Goal: Task Accomplishment & Management: Manage account settings

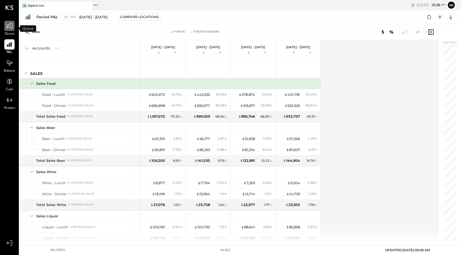
click at [9, 29] on div at bounding box center [9, 26] width 10 height 10
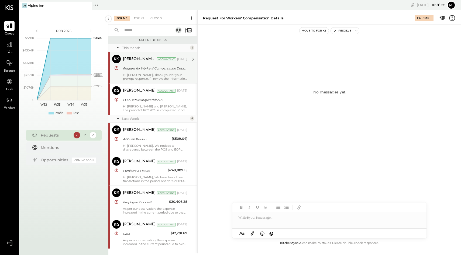
click at [138, 77] on div "Hi [PERSON_NAME], Thank you for your prompt response. I’ll review the informati…" at bounding box center [155, 77] width 64 height 8
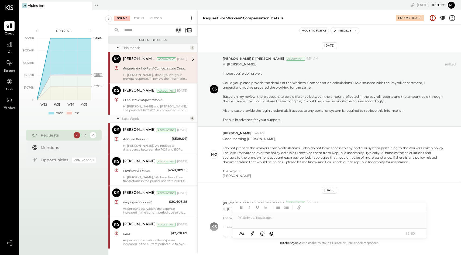
scroll to position [71, 0]
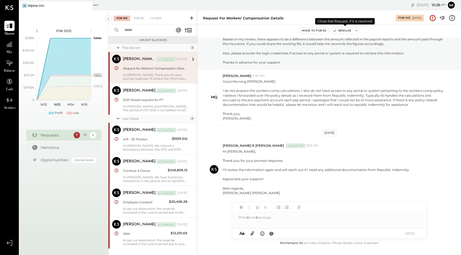
click at [341, 30] on button "Resolve" at bounding box center [342, 31] width 23 height 6
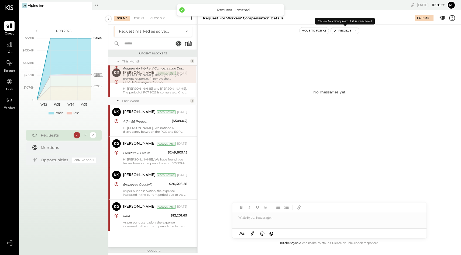
scroll to position [115, 0]
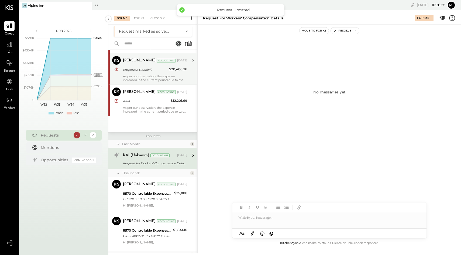
click at [142, 71] on div "Employee Goodwill" at bounding box center [145, 69] width 44 height 5
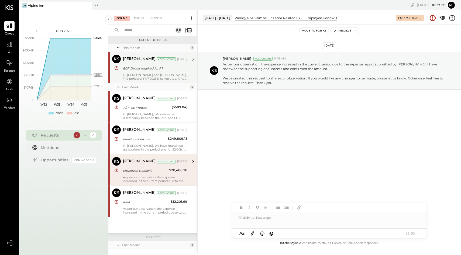
click at [166, 70] on div "EOP Details required for P7" at bounding box center [154, 68] width 63 height 5
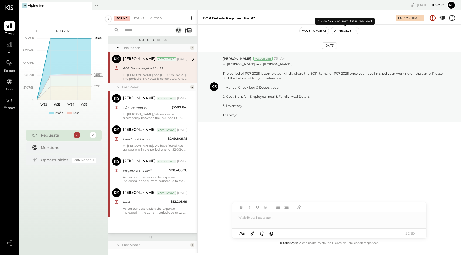
click at [346, 31] on button "Resolve" at bounding box center [342, 31] width 23 height 6
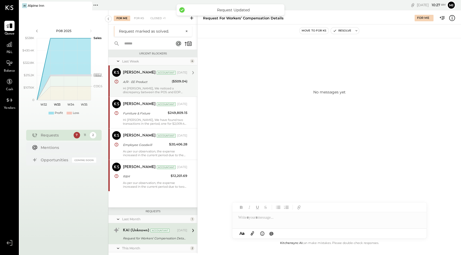
click at [140, 81] on div "A/R - EE Product" at bounding box center [146, 81] width 47 height 5
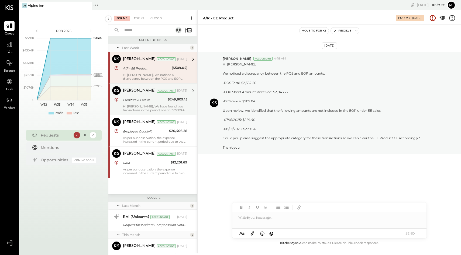
click at [150, 106] on div "Hi [PERSON_NAME], We have found two transactions in the period, one for $2,009.…" at bounding box center [155, 109] width 64 height 8
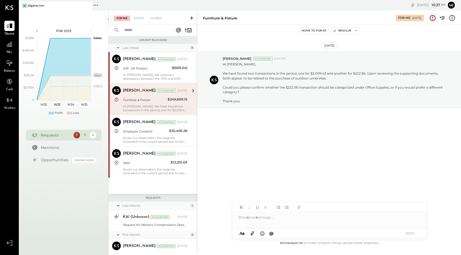
click at [184, 92] on div "[DATE]" at bounding box center [182, 91] width 10 height 4
click at [192, 92] on icon at bounding box center [193, 90] width 7 height 7
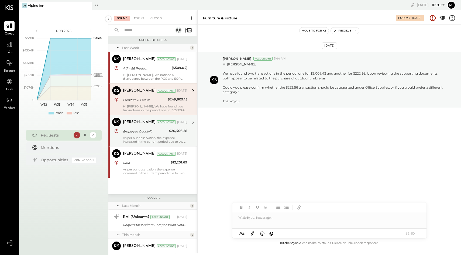
click at [153, 144] on div "[PERSON_NAME] Accountant [PERSON_NAME] Accountant [DATE] Employee Goodwill $20,…" at bounding box center [152, 131] width 89 height 32
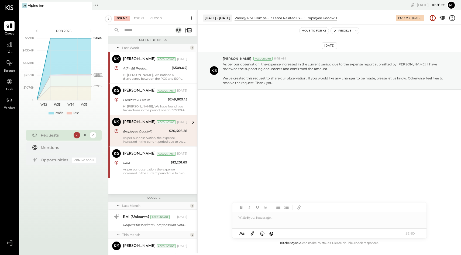
click at [247, 221] on div at bounding box center [329, 218] width 194 height 11
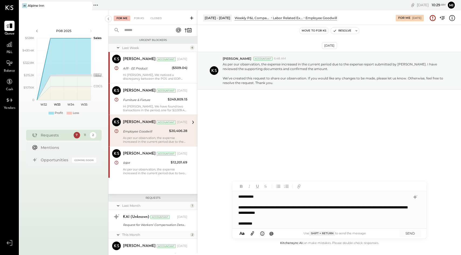
scroll to position [0, 0]
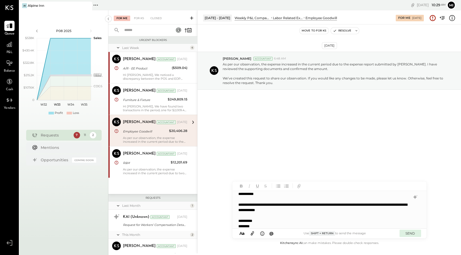
click at [412, 235] on button "SEND" at bounding box center [411, 233] width 22 height 7
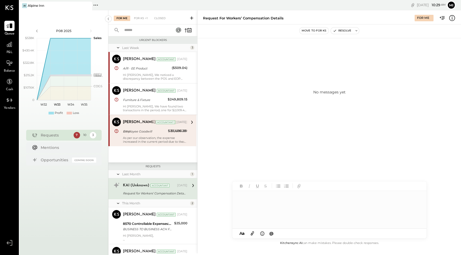
scroll to position [44, 0]
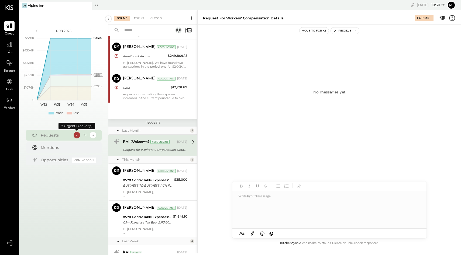
click at [76, 136] on div "7" at bounding box center [77, 135] width 6 height 6
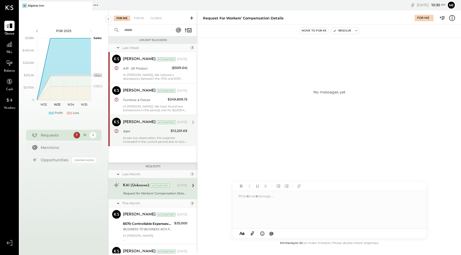
click at [148, 133] on div "R&M" at bounding box center [146, 131] width 46 height 5
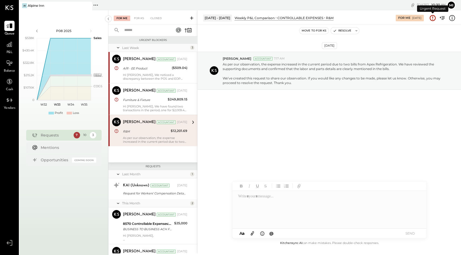
click at [434, 18] on icon at bounding box center [432, 18] width 7 height 7
click at [246, 115] on div "[DATE] [PERSON_NAME] Accountant 7:17 AM As per our observation, the expense inc…" at bounding box center [329, 84] width 263 height 92
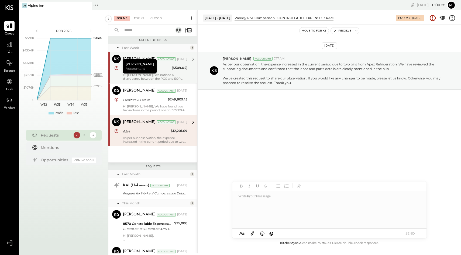
click at [181, 67] on div "($509.04)" at bounding box center [180, 67] width 16 height 5
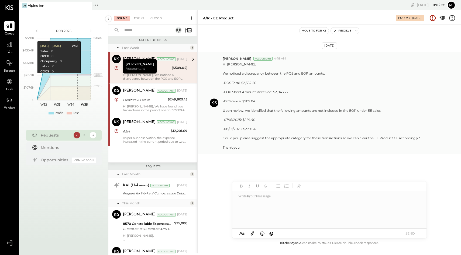
click at [253, 124] on p "Hi [PERSON_NAME], We noticed a discrepancy between the POS and EOP amounts: -PO…" at bounding box center [321, 106] width 197 height 88
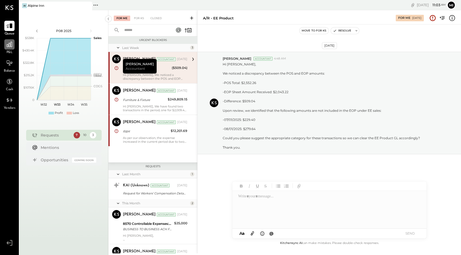
click at [13, 47] on div at bounding box center [9, 44] width 10 height 10
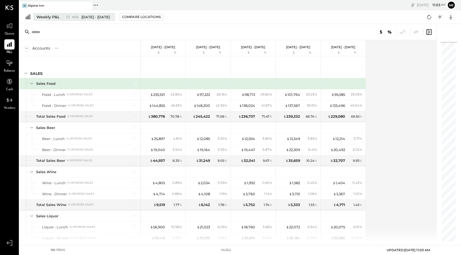
click at [46, 18] on div "Weekly P&L" at bounding box center [47, 16] width 23 height 5
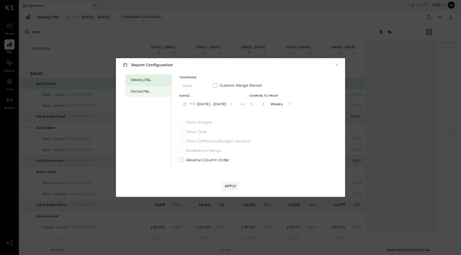
click at [149, 90] on div "Period P&L" at bounding box center [150, 91] width 38 height 5
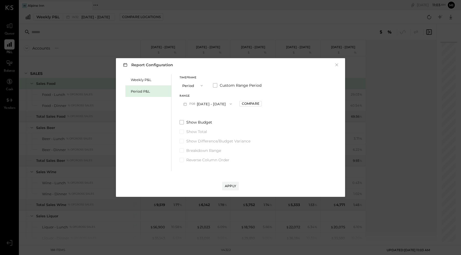
click at [231, 105] on icon "button" at bounding box center [231, 104] width 4 height 4
click at [225, 117] on div "P07 [DATE] - [DATE]" at bounding box center [210, 116] width 61 height 11
click at [232, 187] on div "Apply" at bounding box center [230, 186] width 11 height 5
